Goal: Task Accomplishment & Management: Manage account settings

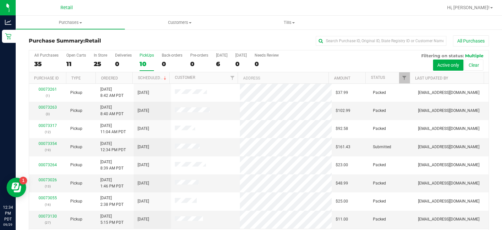
click at [150, 56] on div "PickUps" at bounding box center [146, 55] width 14 height 5
click at [0, 0] on input "PickUps 10" at bounding box center [0, 0] width 0 height 0
click at [52, 142] on link "00073354" at bounding box center [48, 143] width 18 height 5
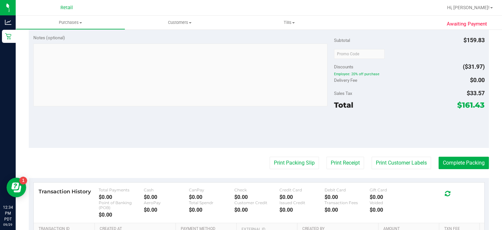
scroll to position [316, 0]
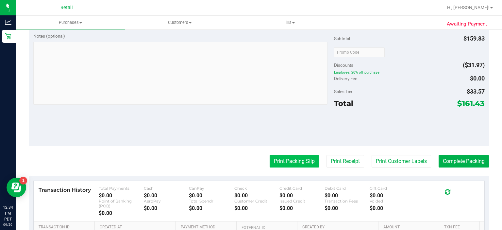
click at [280, 160] on button "Print Packing Slip" at bounding box center [293, 161] width 49 height 12
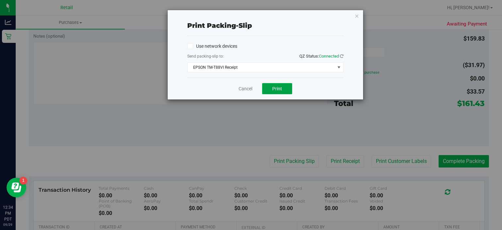
click at [283, 91] on button "Print" at bounding box center [277, 88] width 30 height 11
click at [250, 88] on link "Cancel" at bounding box center [245, 88] width 14 height 7
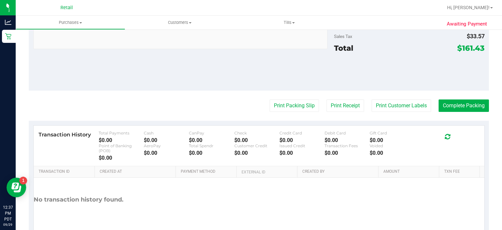
scroll to position [480, 0]
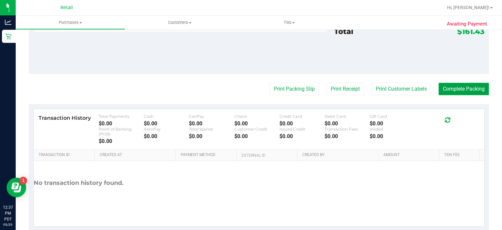
click at [453, 83] on button "Complete Packing" at bounding box center [463, 89] width 50 height 12
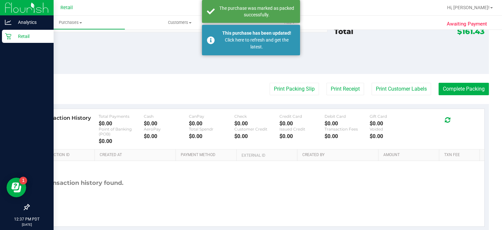
click at [11, 42] on div "Retail" at bounding box center [28, 36] width 52 height 13
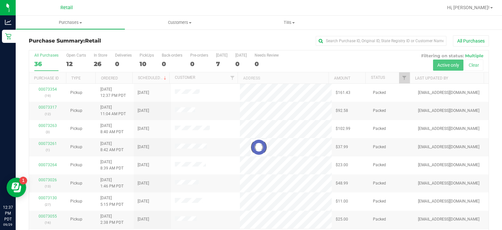
click at [152, 56] on div at bounding box center [258, 147] width 459 height 194
